Goal: Check status

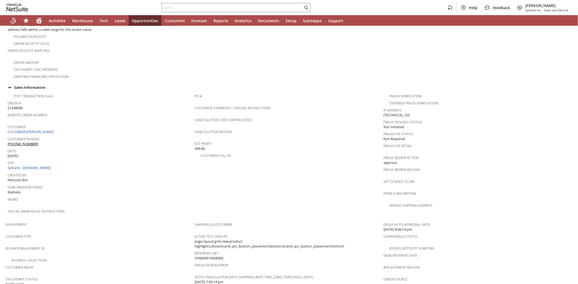
scroll to position [307, 0]
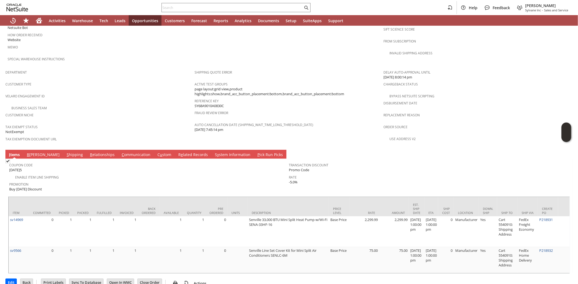
click at [65, 152] on link "S hipping" at bounding box center [74, 155] width 19 height 6
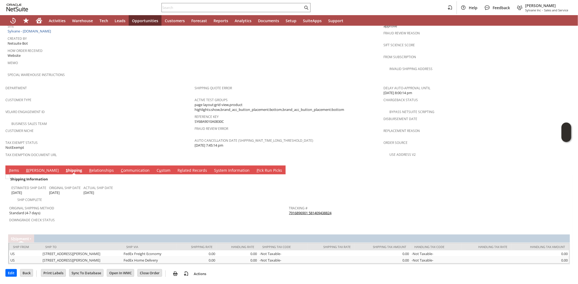
scroll to position [273, 0]
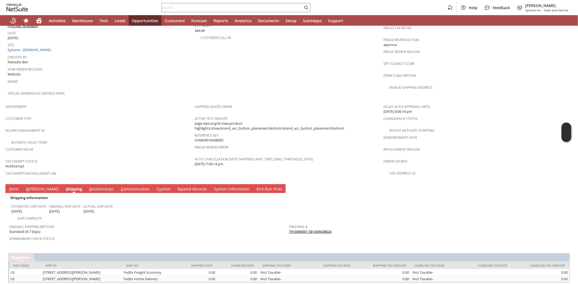
click at [296, 229] on link "7916896901 581409438824" at bounding box center [310, 231] width 43 height 5
drag, startPoint x: 338, startPoint y: 216, endPoint x: 315, endPoint y: 218, distance: 23.2
click at [309, 223] on div "Tracking # 7916896901 581409438824" at bounding box center [427, 228] width 277 height 11
click at [353, 203] on td at bounding box center [429, 208] width 280 height 27
drag, startPoint x: 339, startPoint y: 214, endPoint x: 308, endPoint y: 215, distance: 30.3
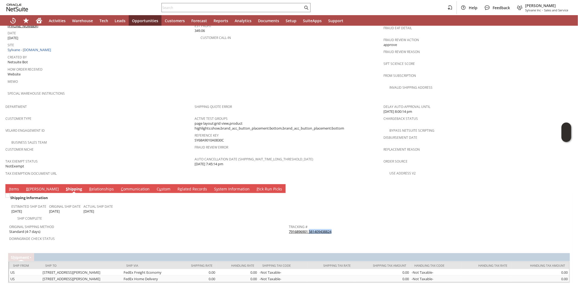
click at [308, 223] on div "Tracking # 7916896901 581409438824" at bounding box center [427, 228] width 277 height 11
copy link "581409438824"
click at [16, 187] on link "I tems" at bounding box center [14, 190] width 13 height 6
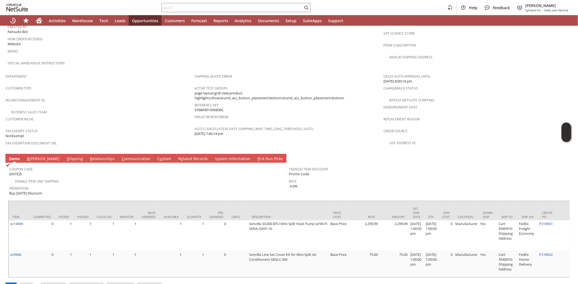
scroll to position [307, 0]
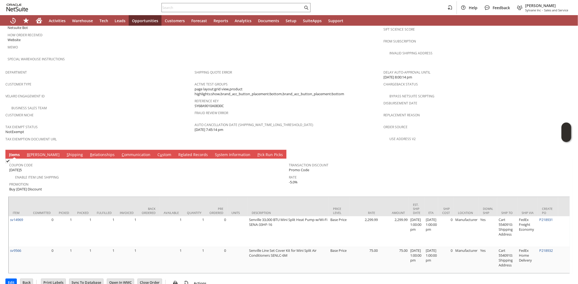
click at [65, 152] on link "S hipping" at bounding box center [74, 155] width 19 height 6
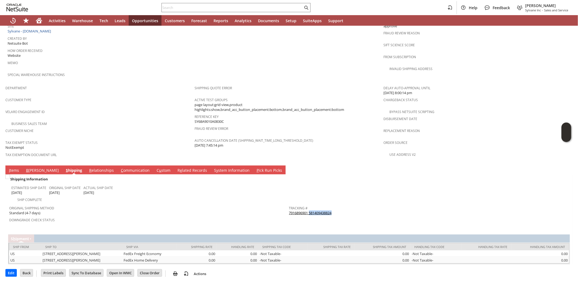
scroll to position [273, 0]
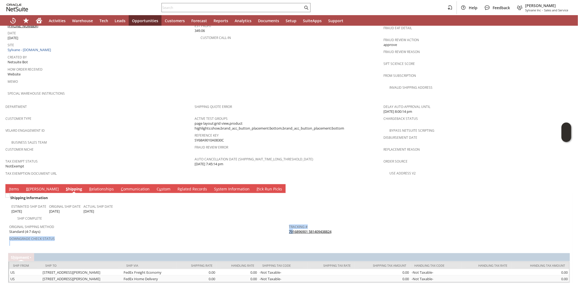
drag, startPoint x: 284, startPoint y: 216, endPoint x: 299, endPoint y: 217, distance: 14.9
click at [291, 222] on tr "Original Shipping Method Standard (4-7 days) Downgrade Check Status Tracking # …" at bounding box center [288, 234] width 559 height 25
click at [302, 235] on span "Return Tracking #" at bounding box center [427, 238] width 277 height 6
click at [171, 5] on input "text" at bounding box center [232, 7] width 141 height 7
paste input "P217712"
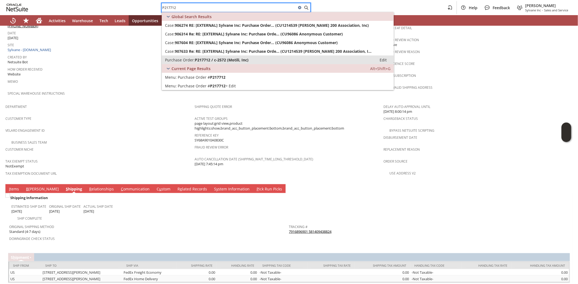
type input "P217712"
click at [221, 62] on span "P217712 / c-2572 (Motili, Inc)" at bounding box center [222, 59] width 54 height 5
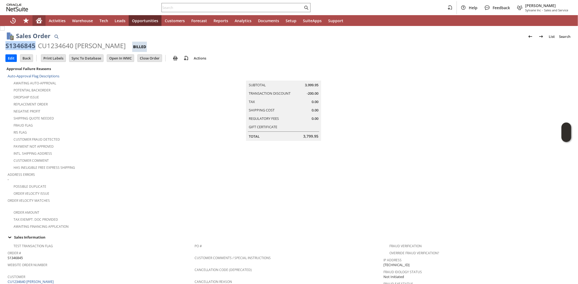
click at [40, 19] on icon "Home" at bounding box center [39, 20] width 6 height 4
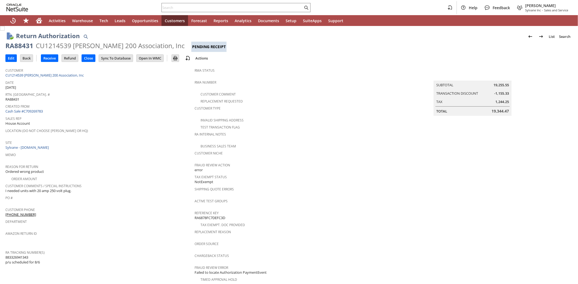
scroll to position [150, 0]
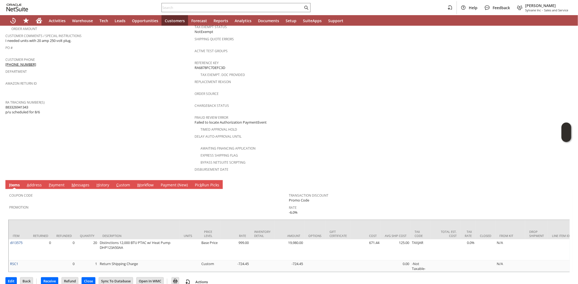
click at [18, 105] on span "883326941343 p/u scheduled for 8/6" at bounding box center [22, 110] width 34 height 10
copy span "883326941343"
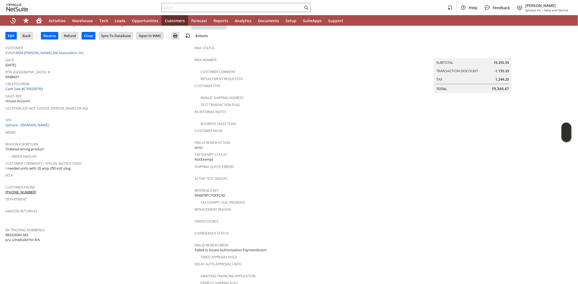
scroll to position [0, 0]
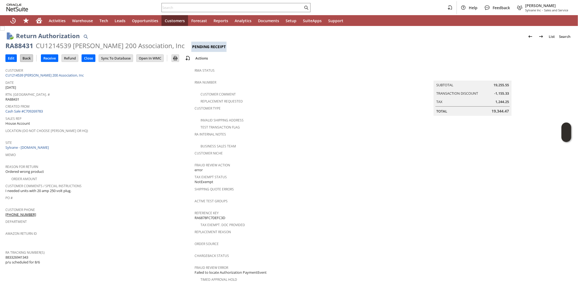
click at [28, 60] on input "Back" at bounding box center [26, 58] width 12 height 7
